Goal: Check status: Check status

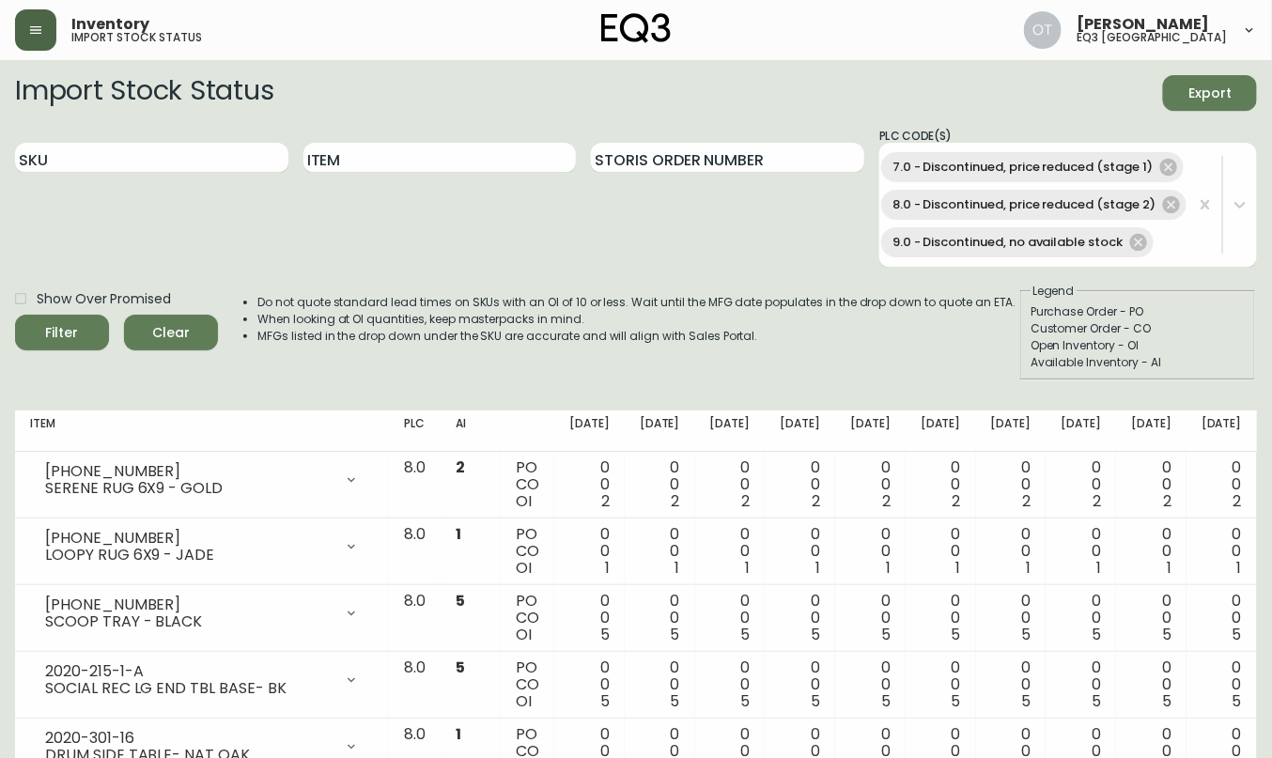
click at [35, 32] on icon "button" at bounding box center [35, 30] width 11 height 8
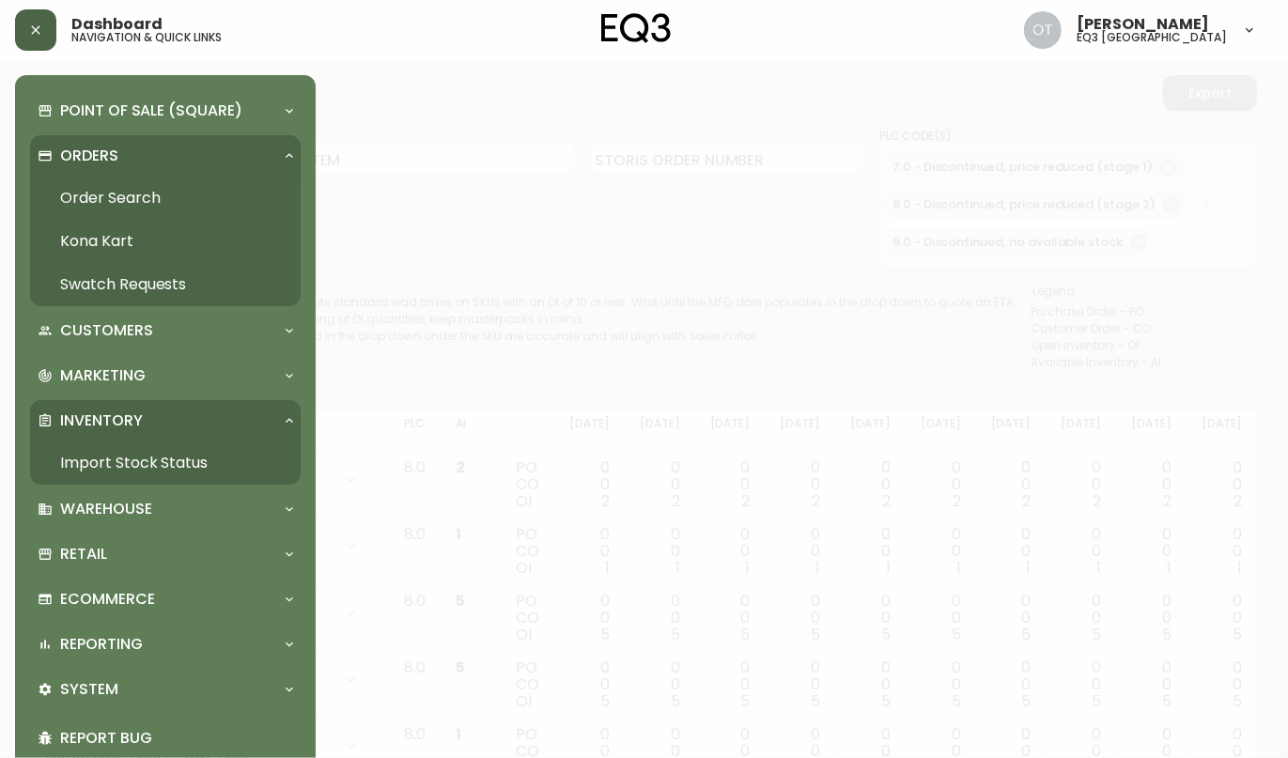
click at [85, 187] on link "Order Search" at bounding box center [165, 198] width 271 height 43
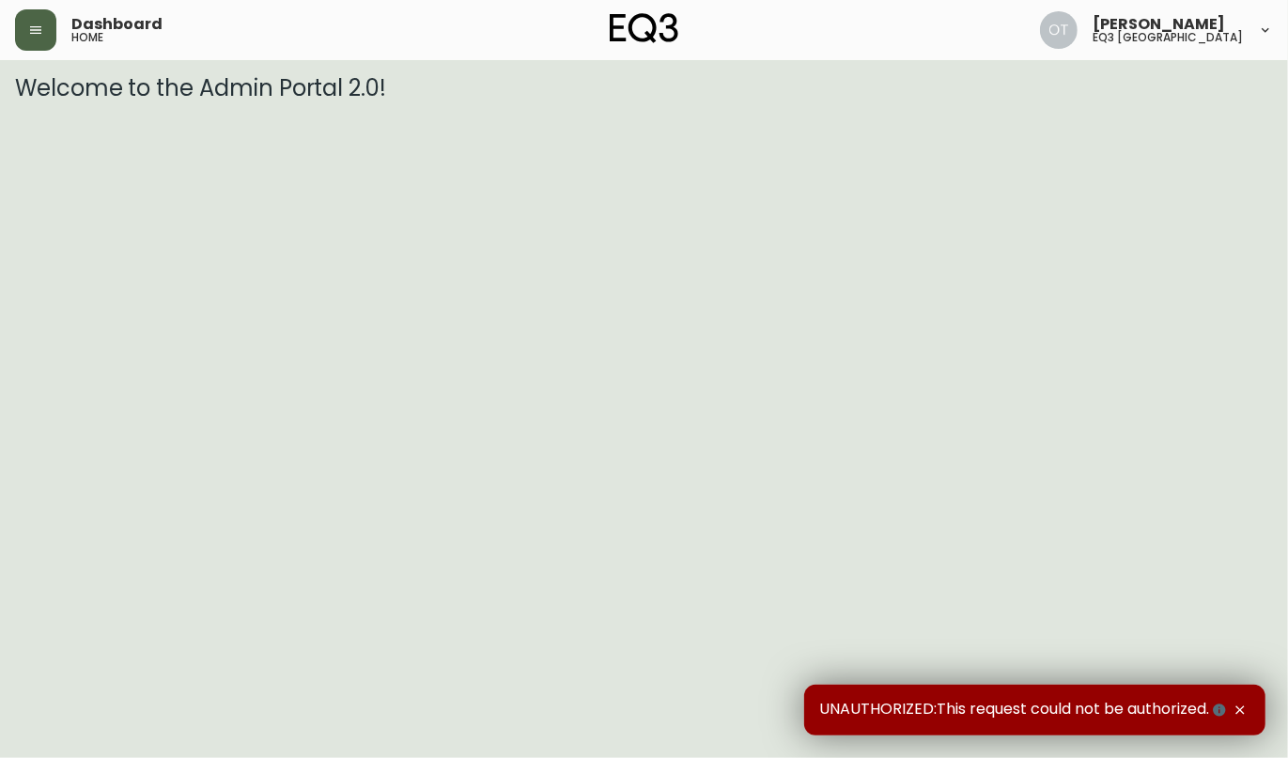
click at [15, 39] on button "button" at bounding box center [35, 29] width 41 height 41
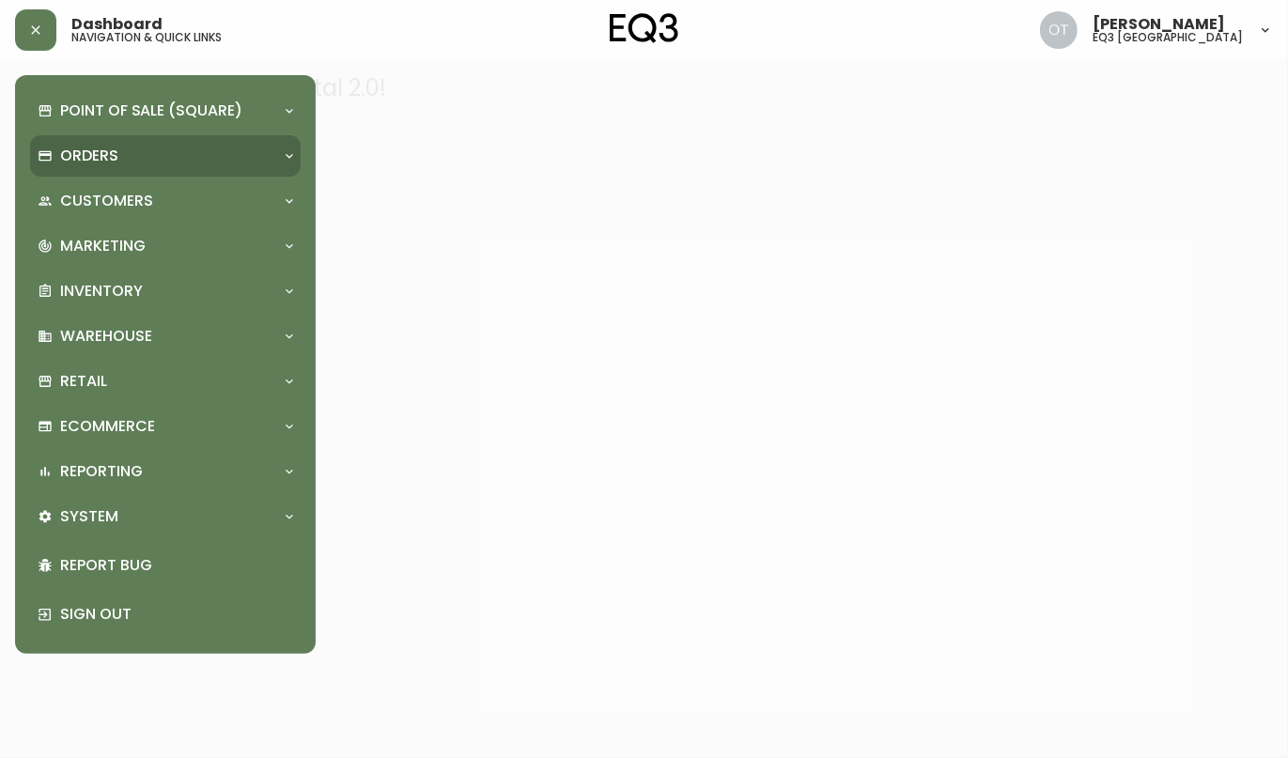
click at [84, 164] on p "Orders" at bounding box center [89, 156] width 58 height 21
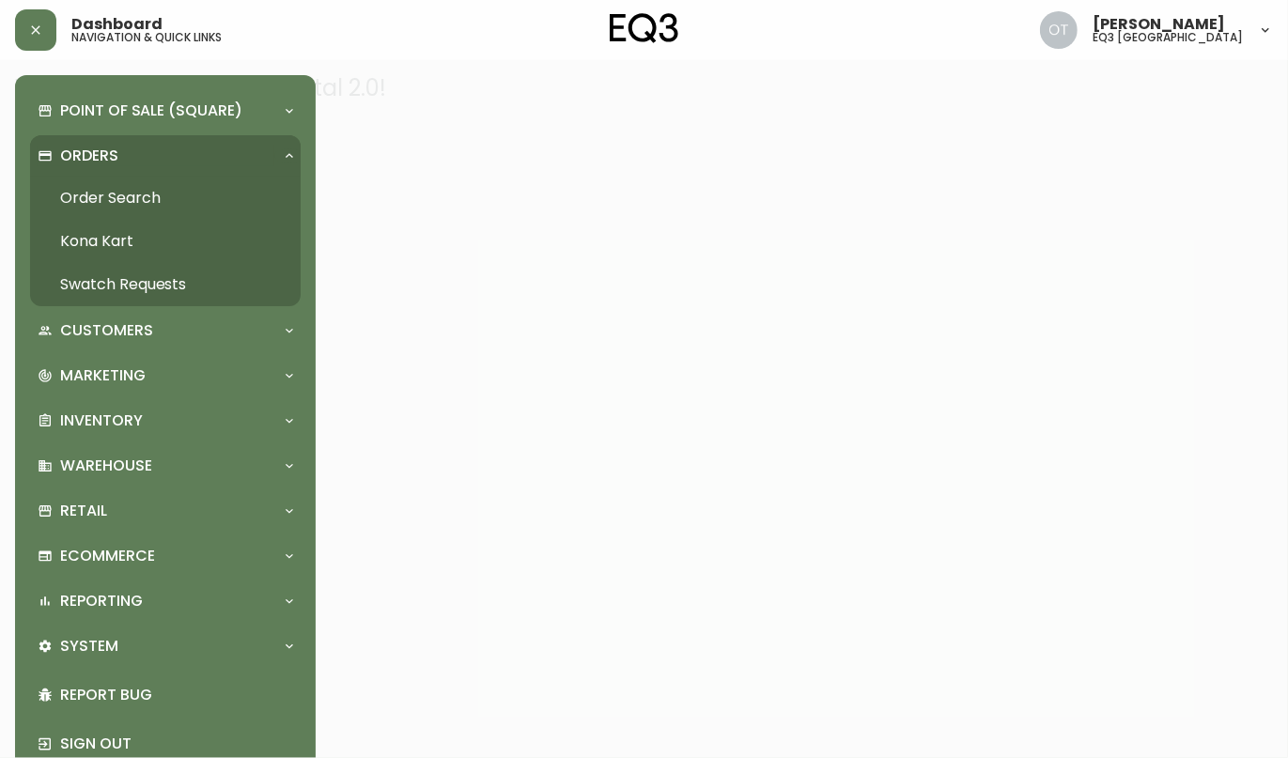
click at [147, 198] on link "Order Search" at bounding box center [165, 198] width 271 height 43
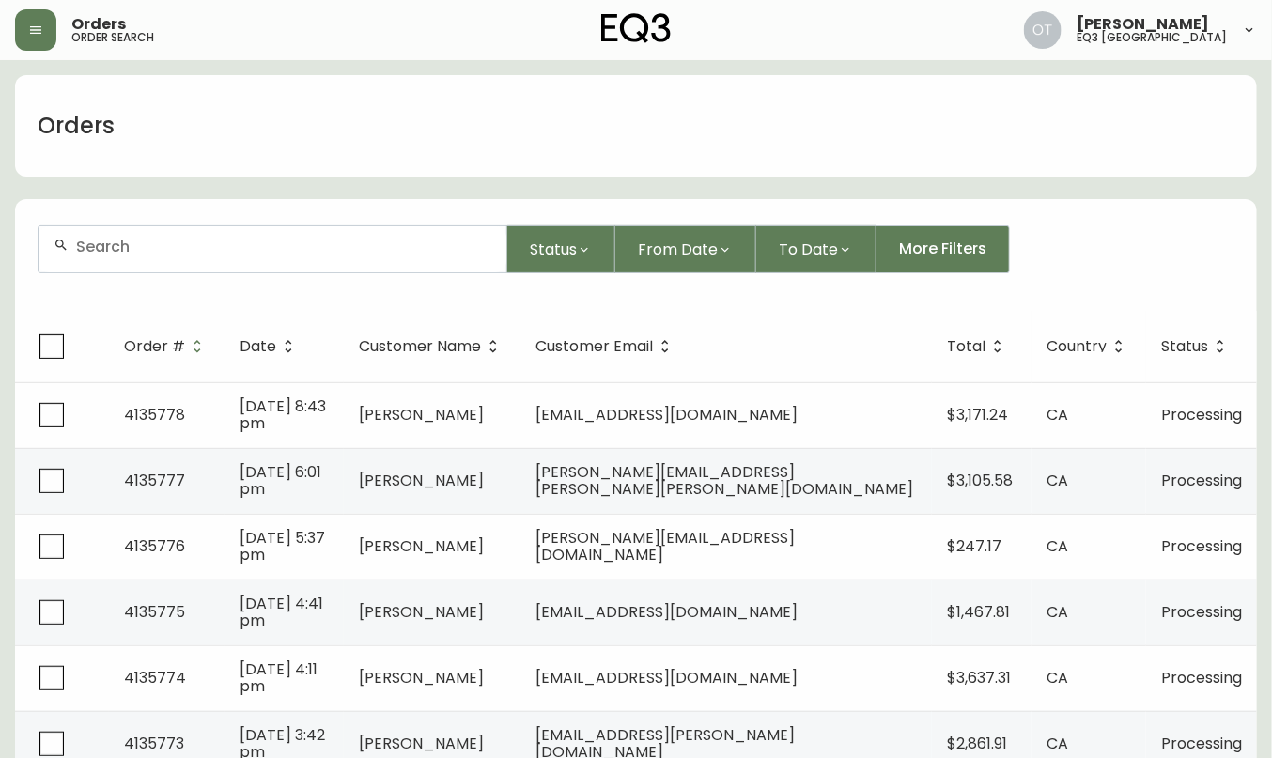
click at [146, 250] on input "text" at bounding box center [283, 247] width 415 height 18
paste input "4134297"
type input "4134297"
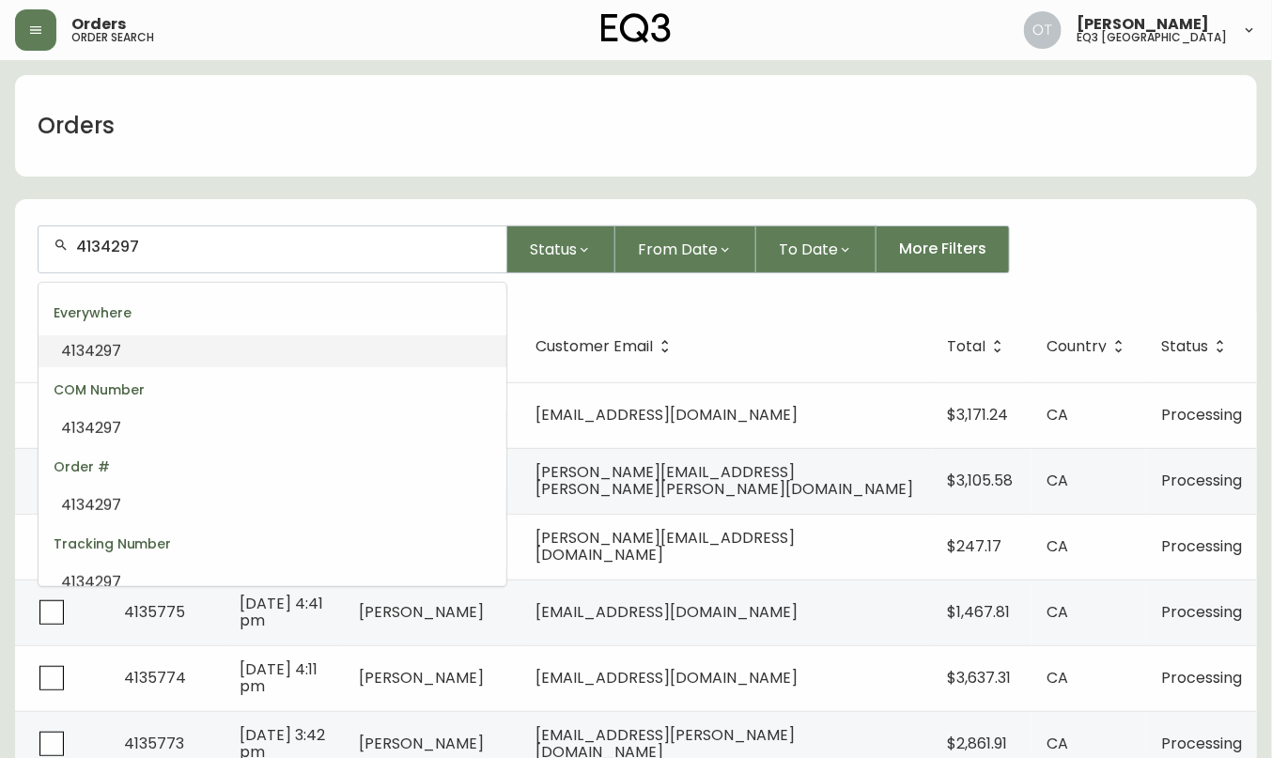
click at [101, 348] on span "4134297" at bounding box center [91, 351] width 60 height 22
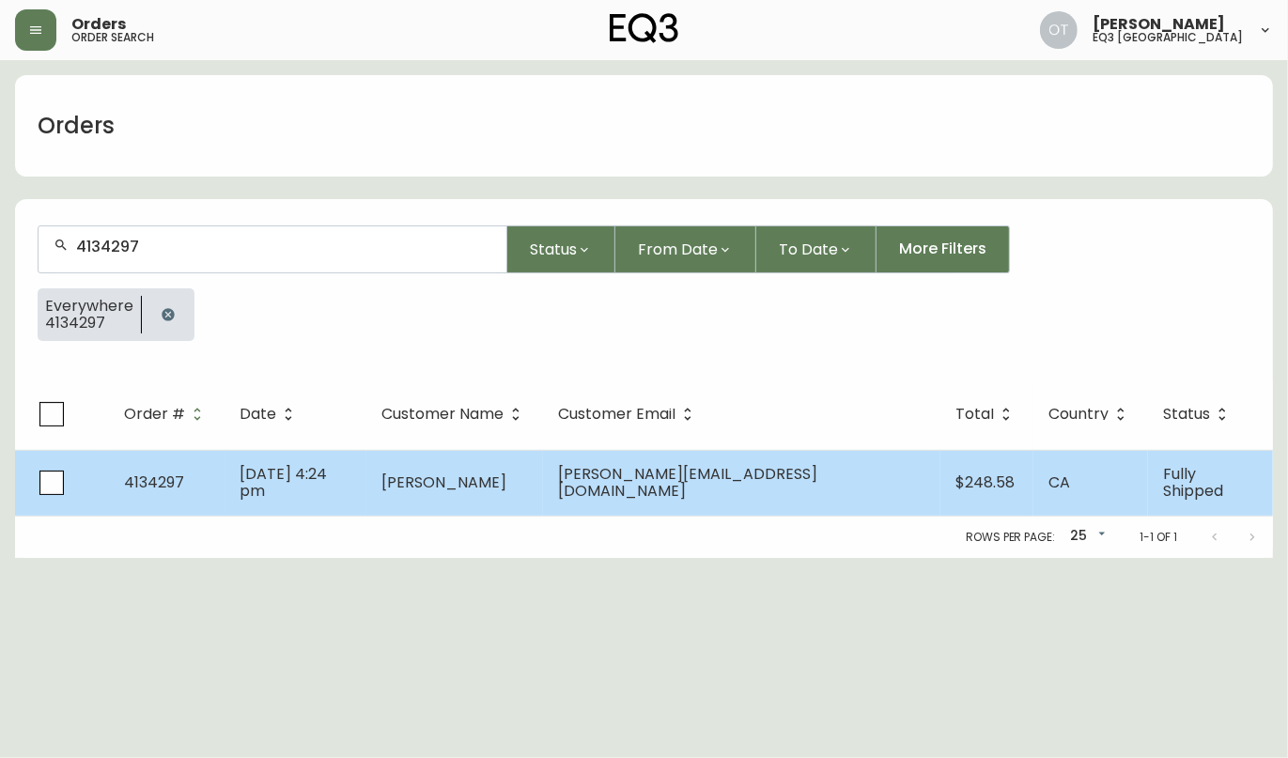
click at [366, 491] on td "Jul 23 2025, 4:24 pm" at bounding box center [295, 483] width 142 height 66
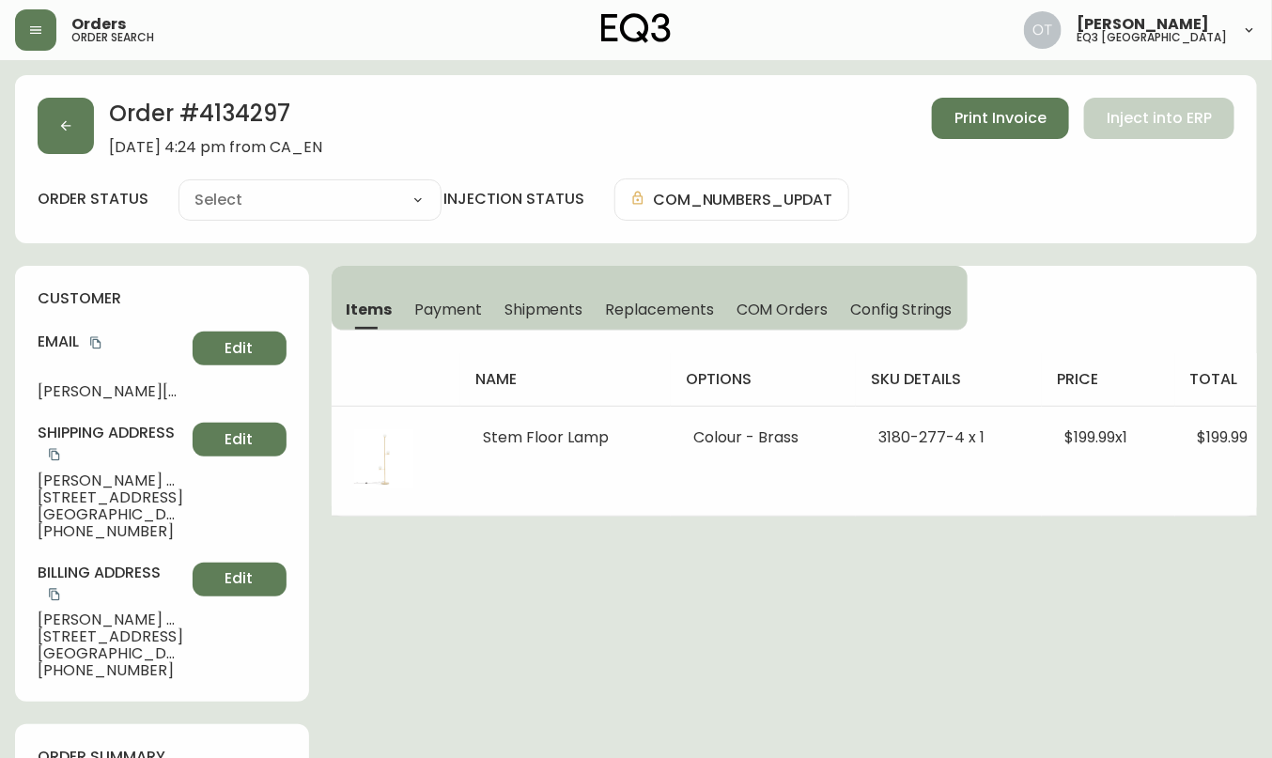
type input "Fully Shipped"
select select "FULLY_SHIPPED"
click at [540, 305] on span "Shipments" at bounding box center [543, 310] width 79 height 20
